Goal: Task Accomplishment & Management: Complete application form

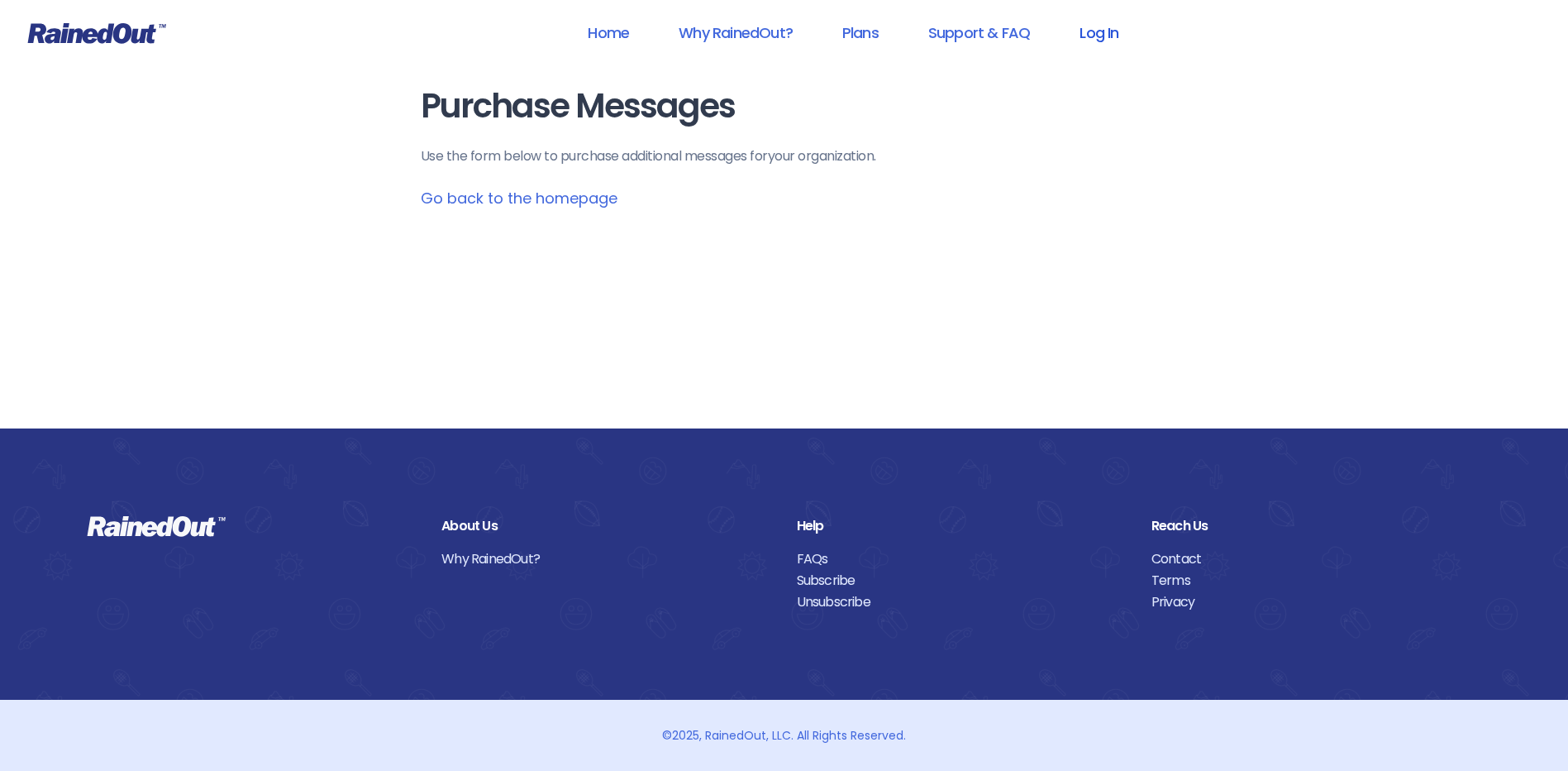
click at [1088, 29] on link "Log In" at bounding box center [1099, 33] width 82 height 37
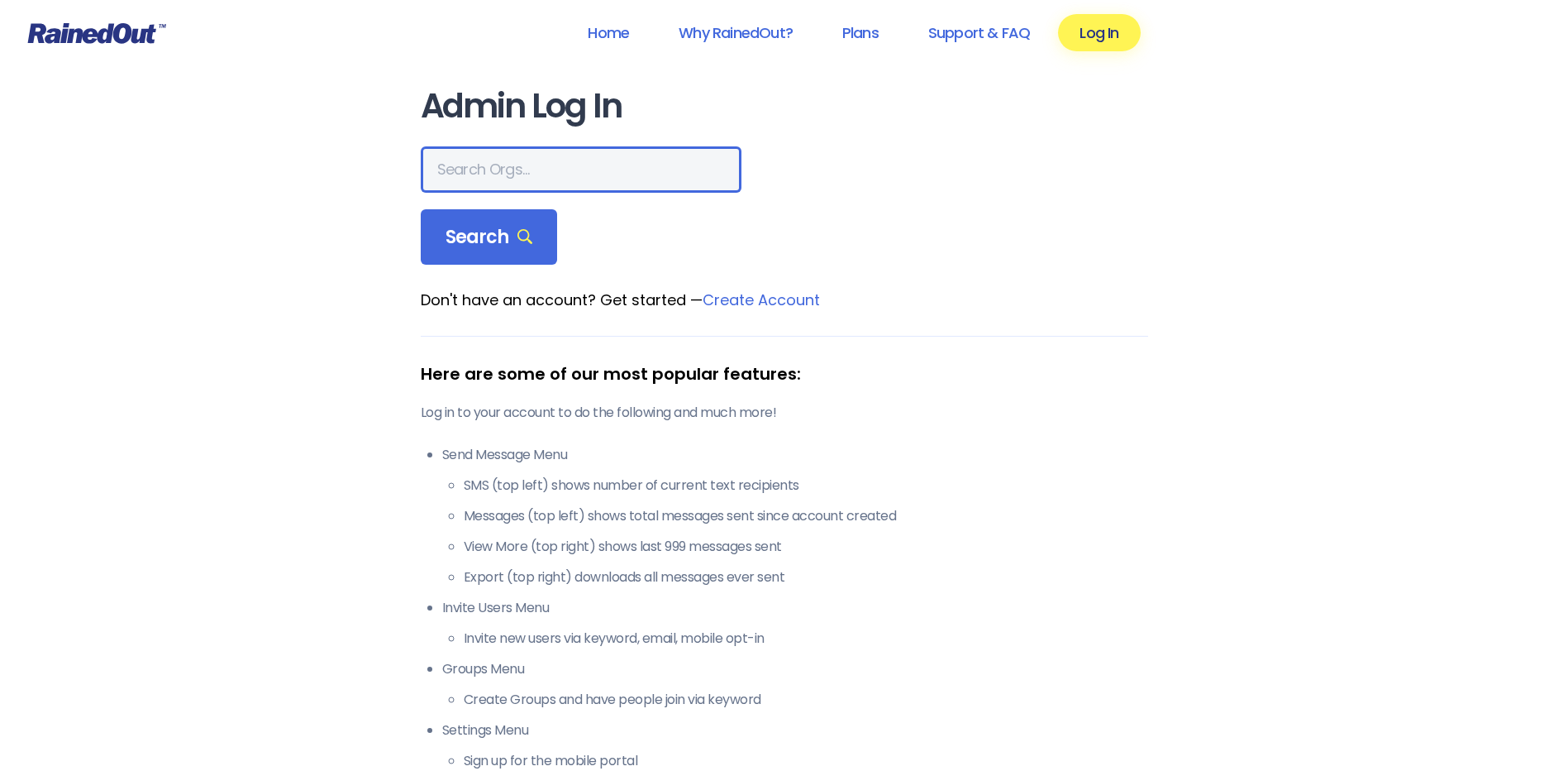
click at [511, 167] on input "text" at bounding box center [582, 169] width 321 height 46
type input "wcs"
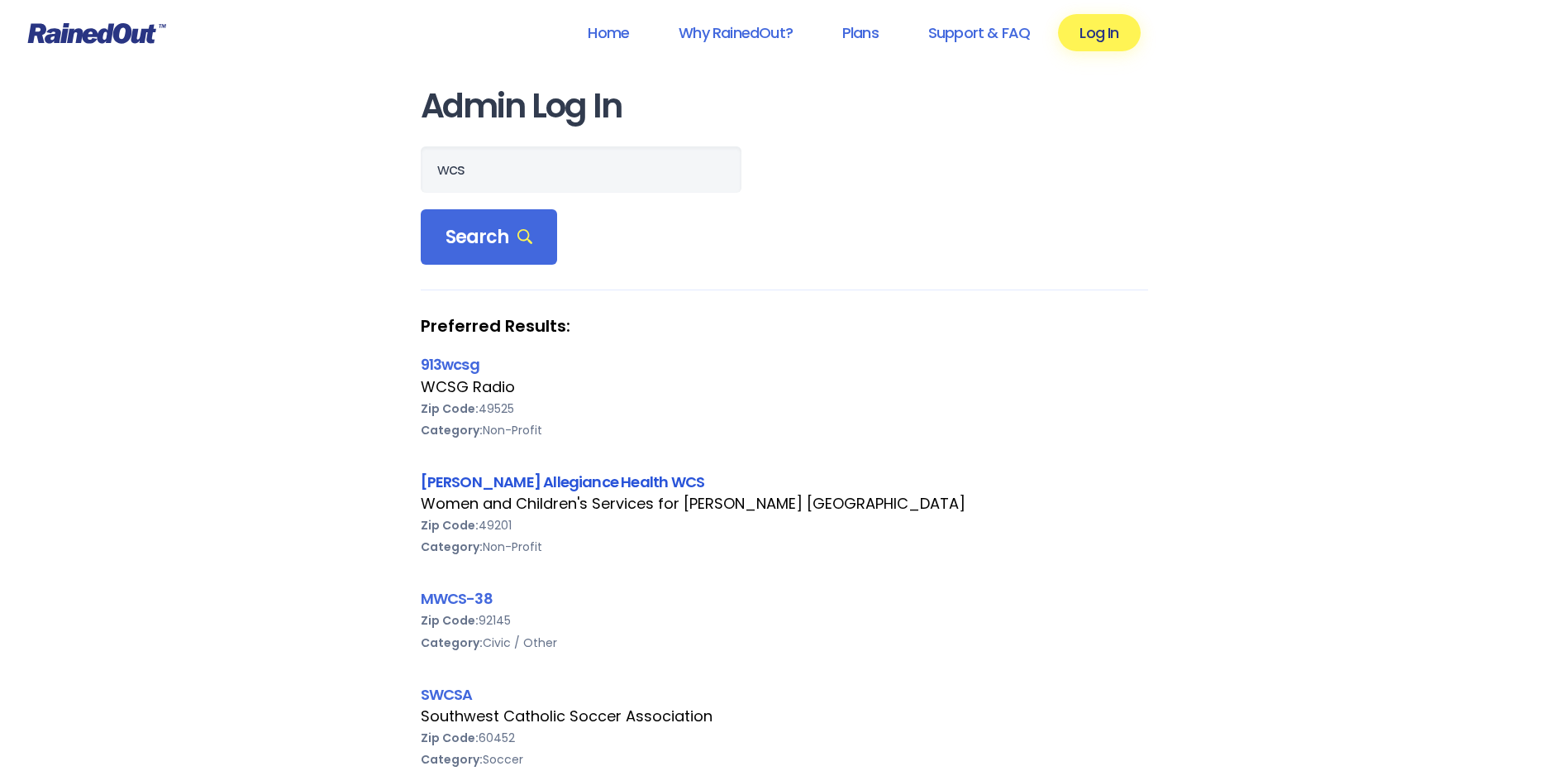
click at [504, 475] on link "[PERSON_NAME] Allegiance Health WCS" at bounding box center [563, 482] width 284 height 21
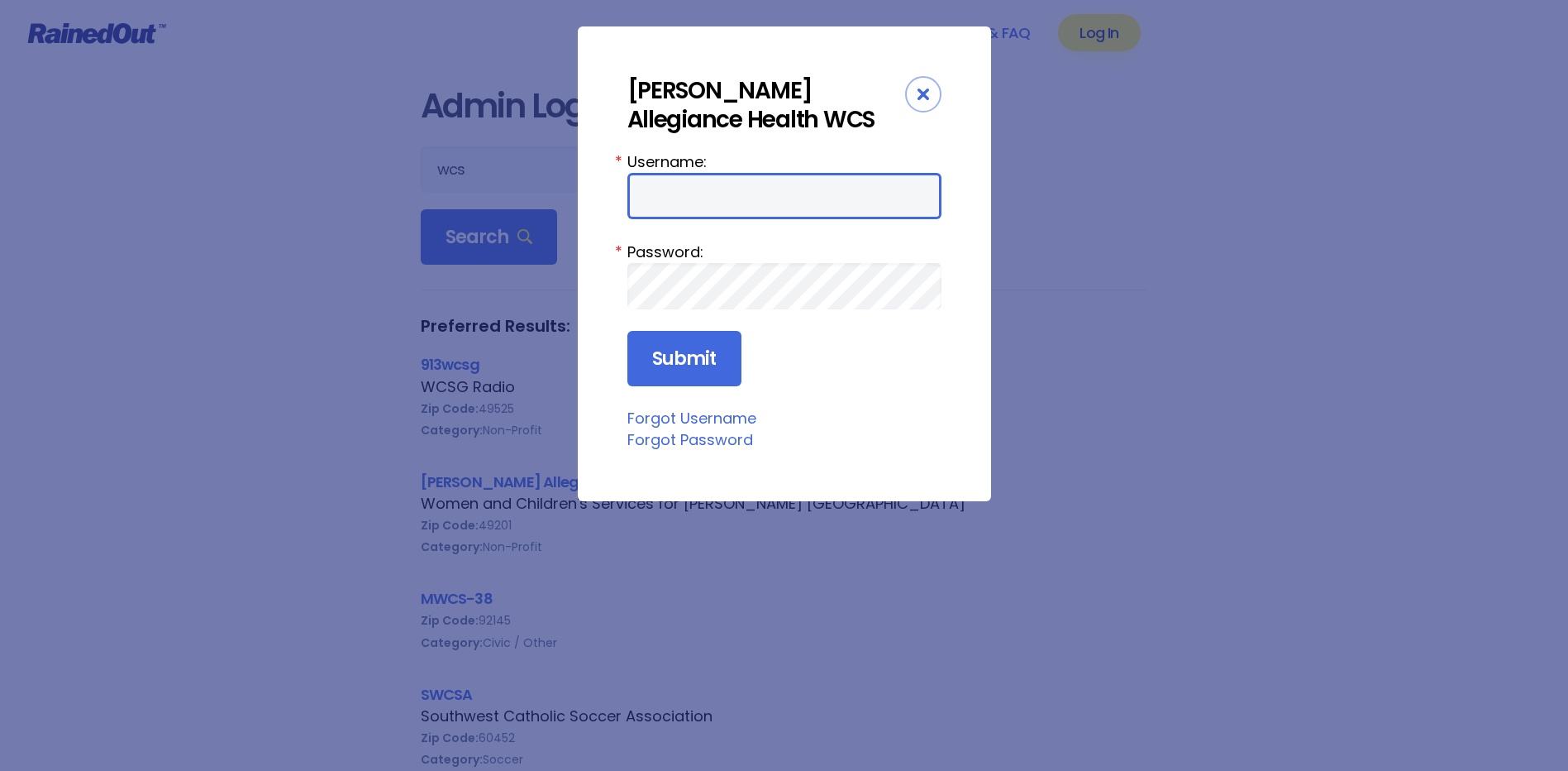
click at [671, 177] on input "Username:" at bounding box center [784, 196] width 314 height 46
type input "amercur1"
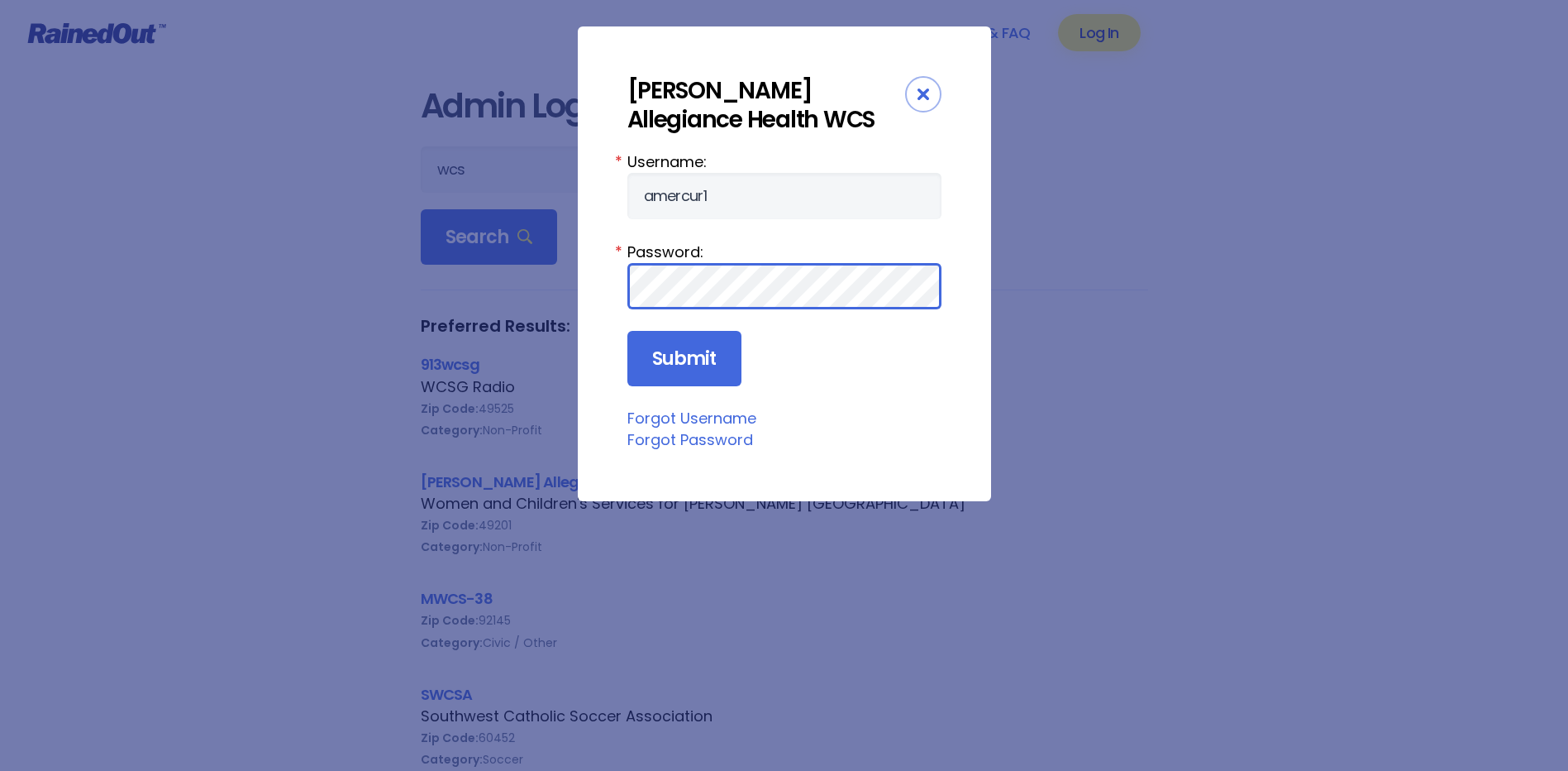
click at [627, 330] on input "Submit" at bounding box center [684, 358] width 114 height 56
